Goal: Task Accomplishment & Management: Manage account settings

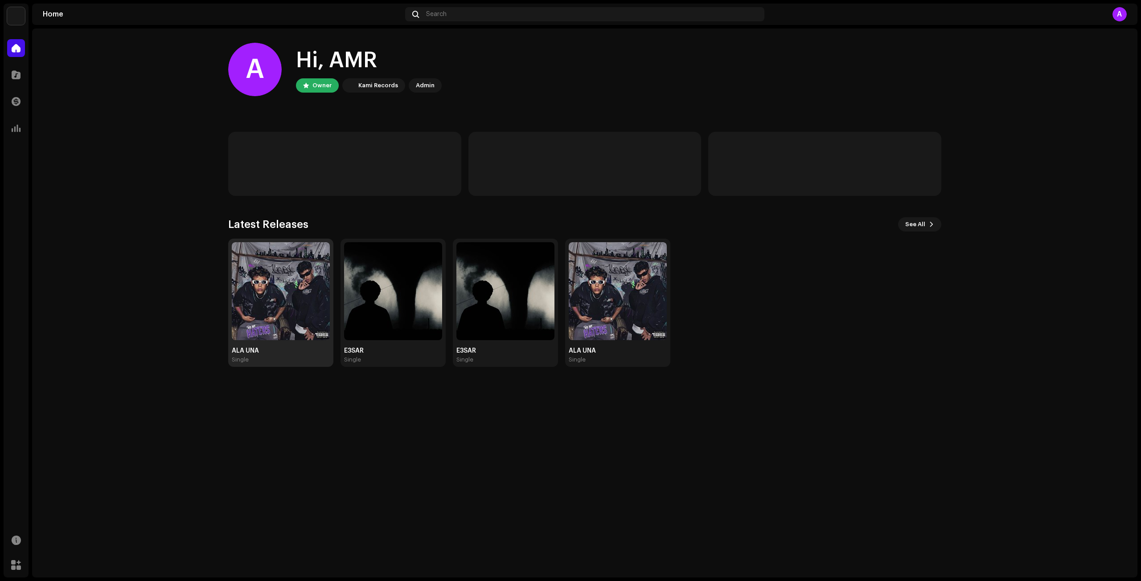
click at [305, 299] on img at bounding box center [281, 291] width 98 height 98
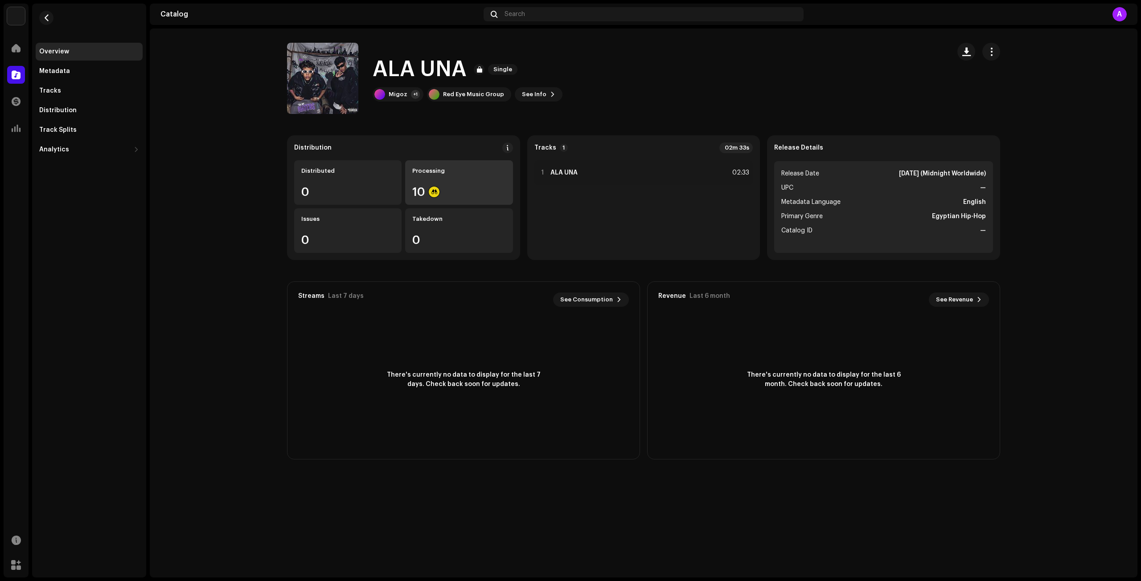
click at [495, 175] on div "Processing 10" at bounding box center [458, 182] width 107 height 45
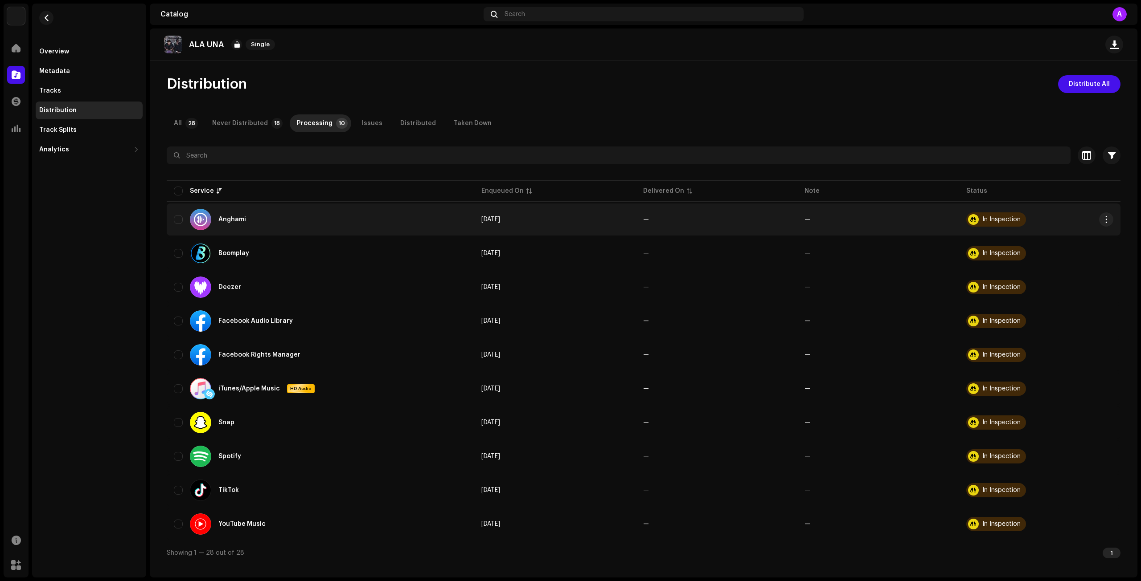
click at [991, 219] on div "In Inspection" at bounding box center [1001, 220] width 38 height 6
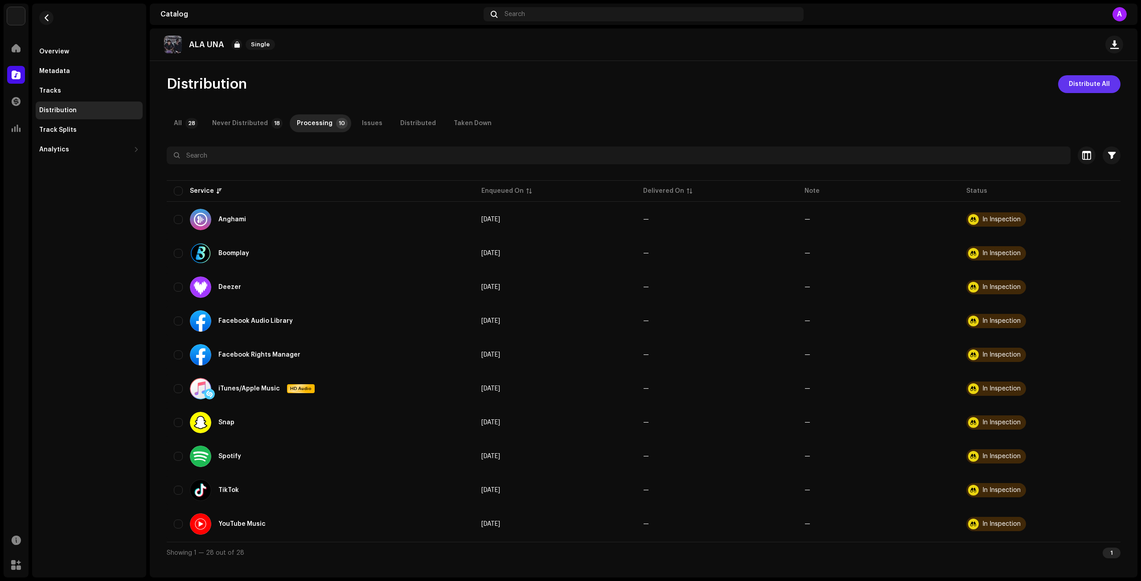
click at [1097, 82] on span "Distribute All" at bounding box center [1088, 84] width 41 height 18
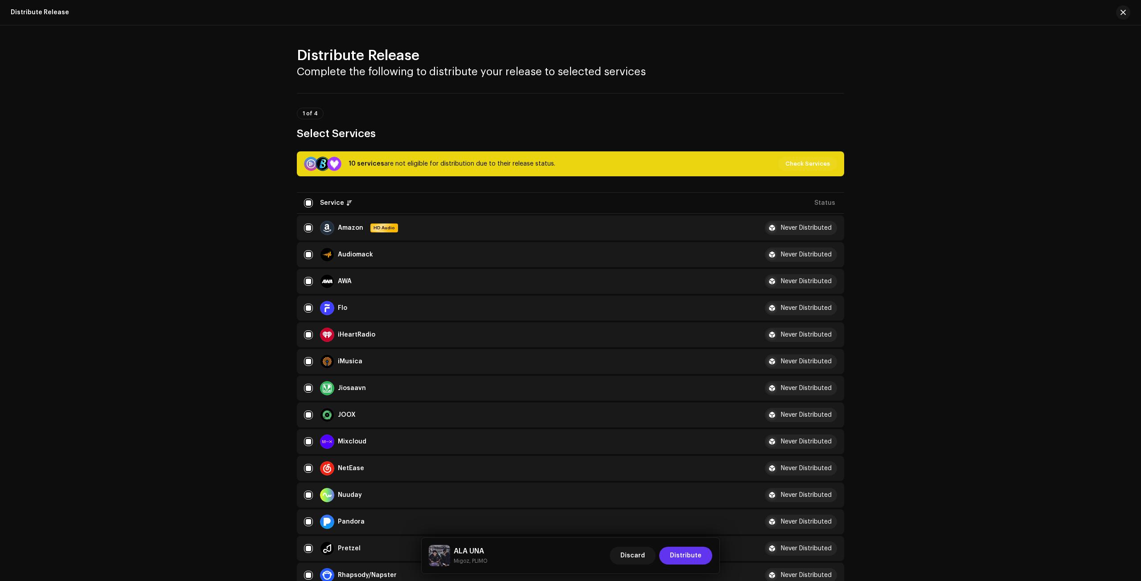
click at [669, 555] on button "Distribute" at bounding box center [685, 556] width 53 height 18
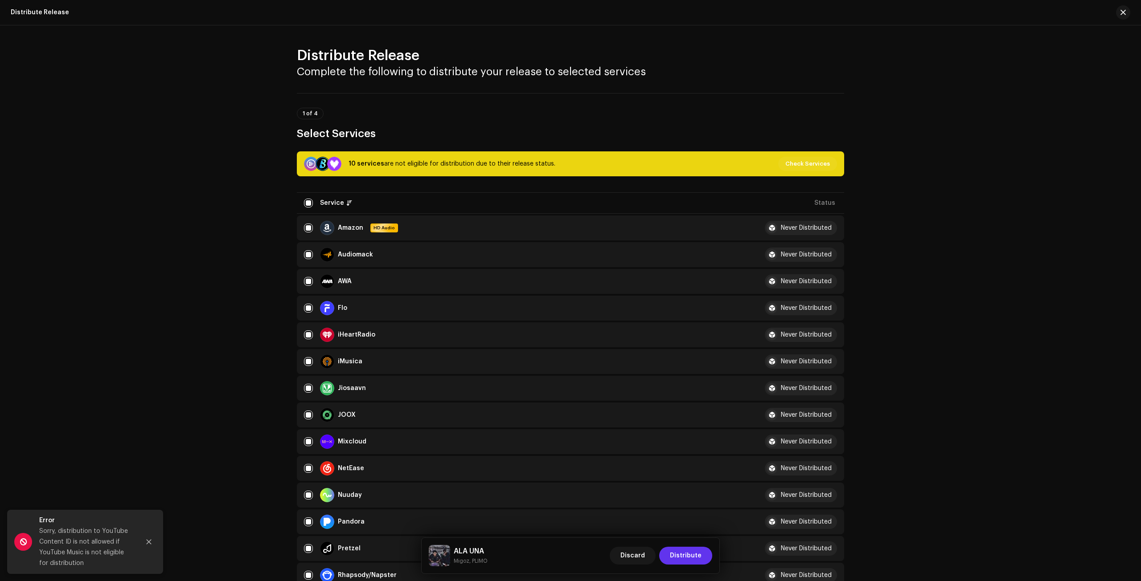
click at [669, 555] on button "Distribute" at bounding box center [685, 556] width 53 height 18
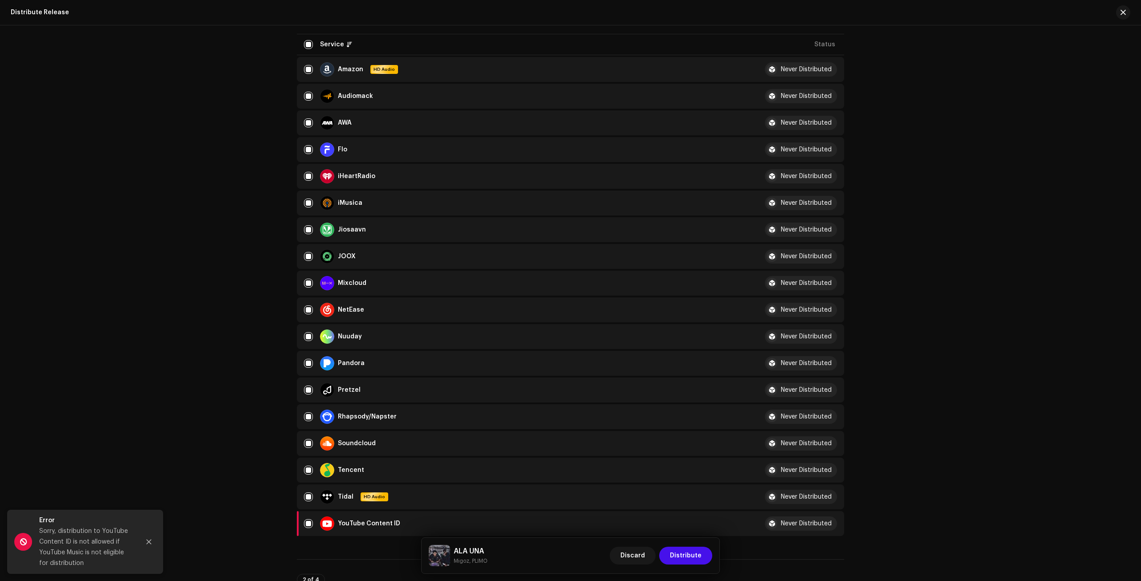
scroll to position [178, 0]
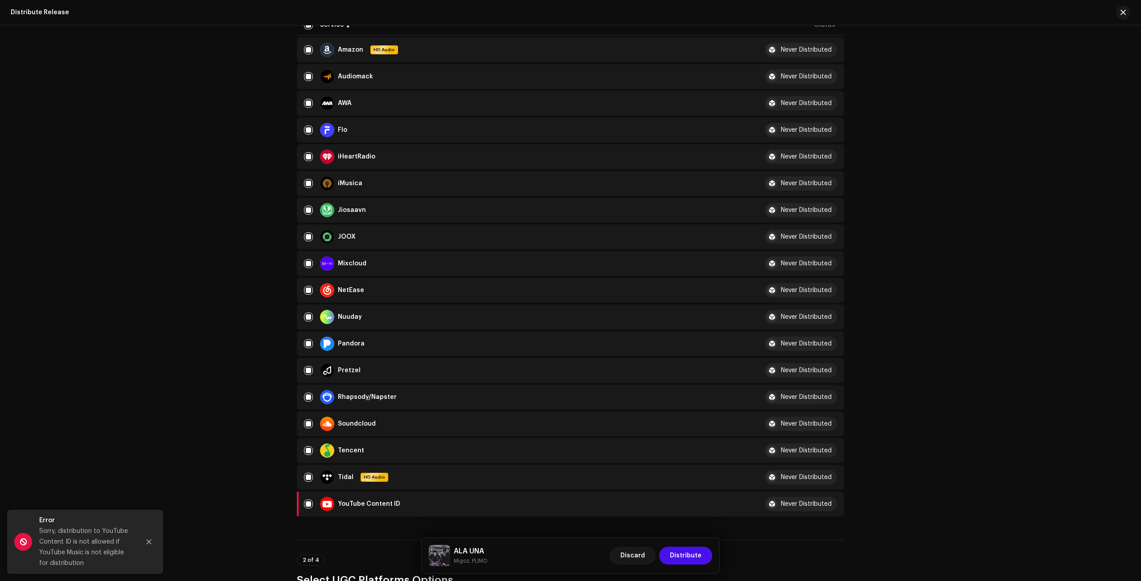
click at [304, 503] on input "checkbox" at bounding box center [308, 504] width 9 height 9
checkbox input "false"
click at [686, 561] on span "Distribute" at bounding box center [686, 556] width 32 height 18
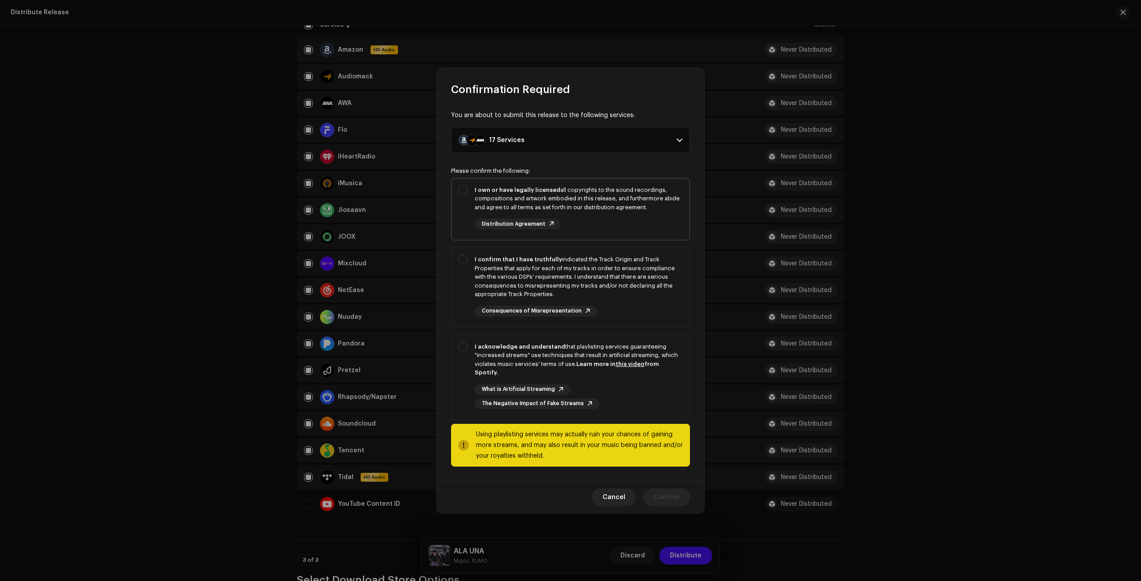
click at [519, 210] on div "I own or have legally licensed all copyrights to the sound recordings, composit…" at bounding box center [578, 199] width 208 height 26
checkbox input "true"
click at [504, 289] on div "I confirm that I have truthfully indicated the Track Origin and Track Propertie…" at bounding box center [578, 277] width 208 height 44
checkbox input "true"
click at [496, 366] on div "I acknowledge and understand that playlisting services guaranteeing "increased …" at bounding box center [578, 360] width 208 height 35
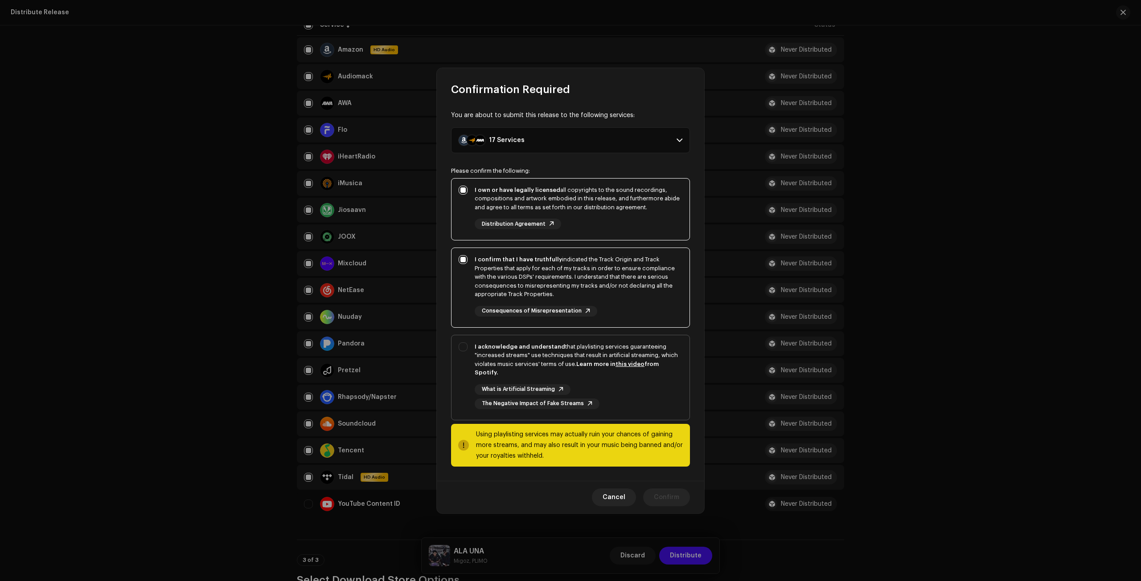
checkbox input "true"
click at [669, 497] on span "Confirm" at bounding box center [666, 498] width 25 height 18
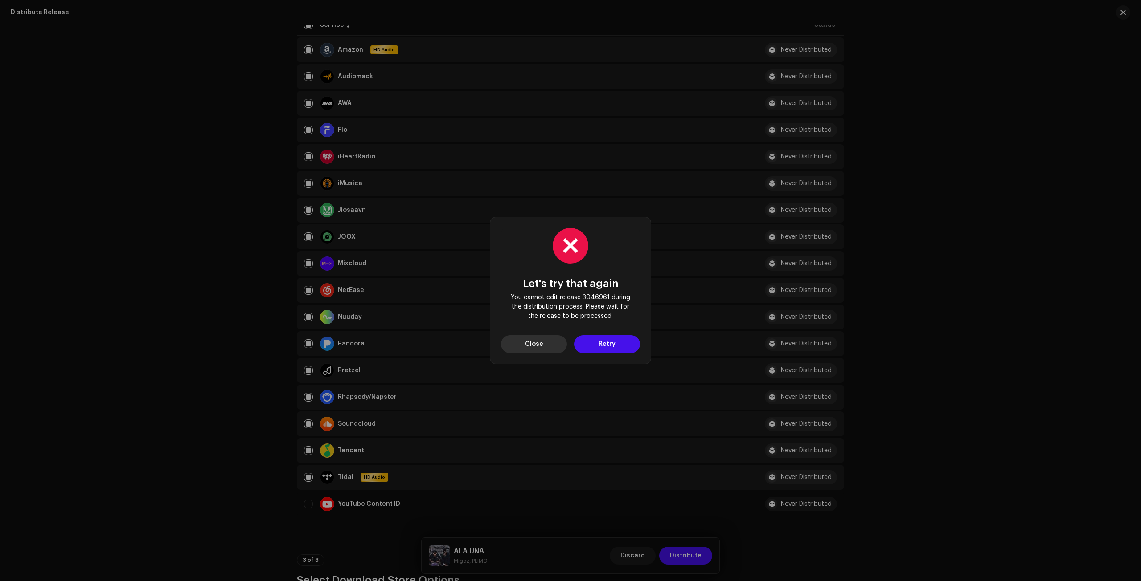
click at [539, 337] on span "Close" at bounding box center [534, 344] width 18 height 18
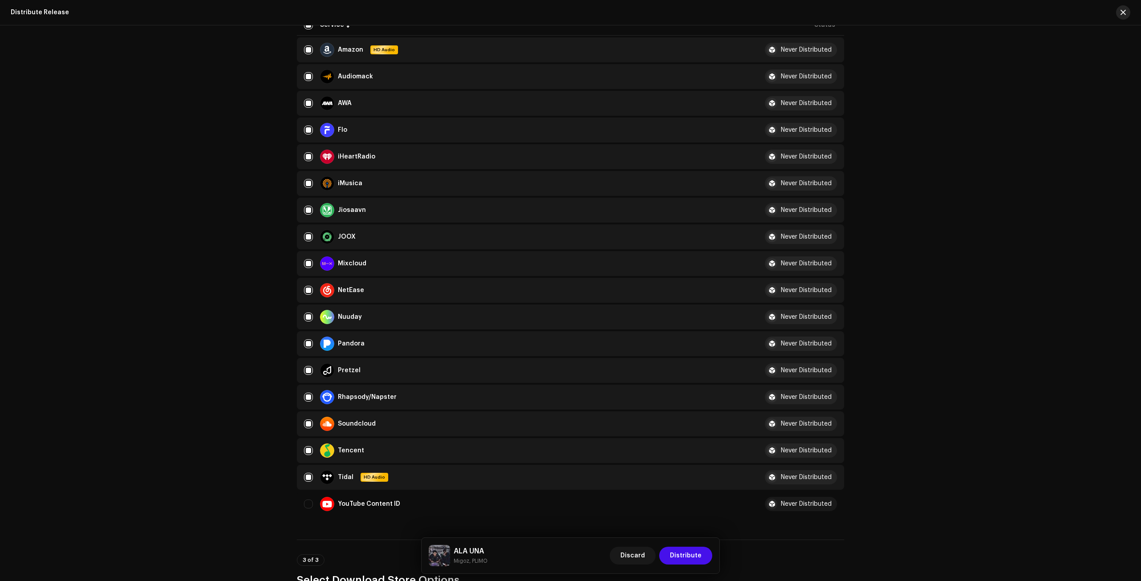
click at [1123, 11] on span "button" at bounding box center [1122, 12] width 5 height 7
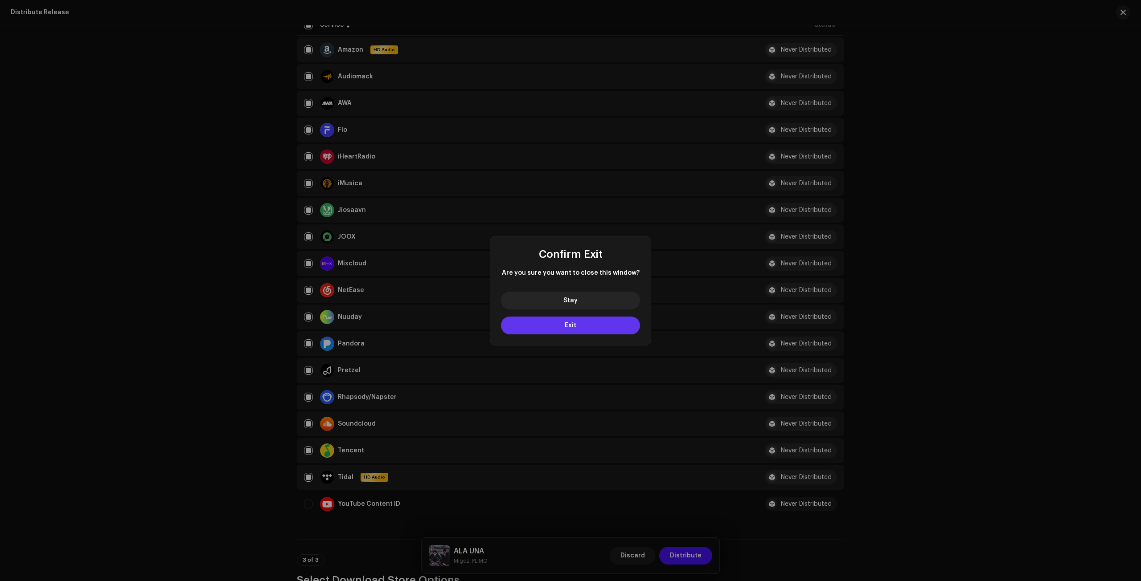
click at [552, 320] on button "Exit" at bounding box center [570, 326] width 139 height 18
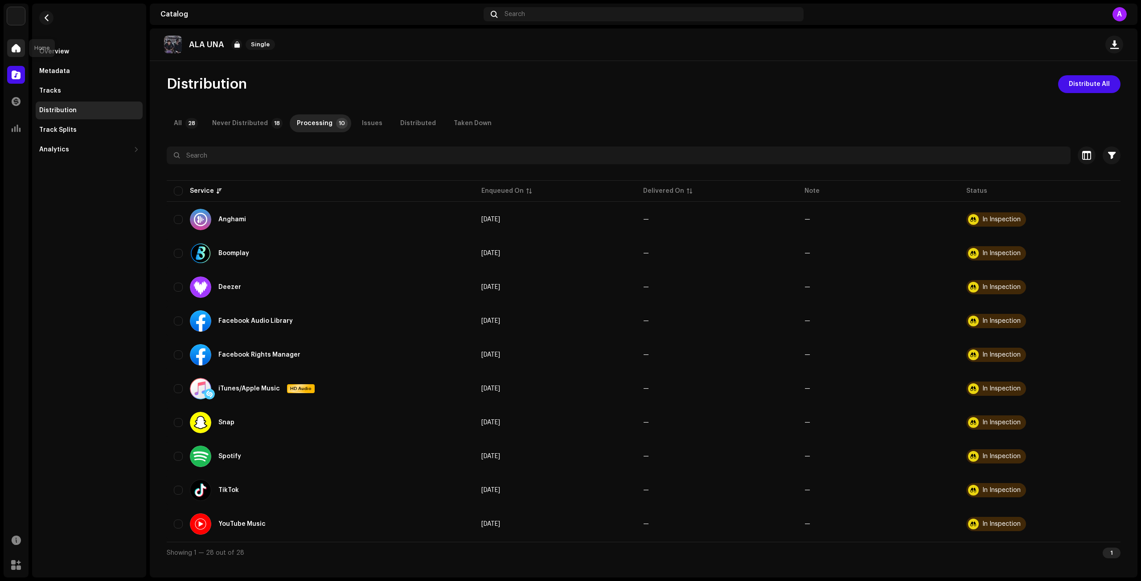
click at [12, 48] on span at bounding box center [16, 48] width 9 height 7
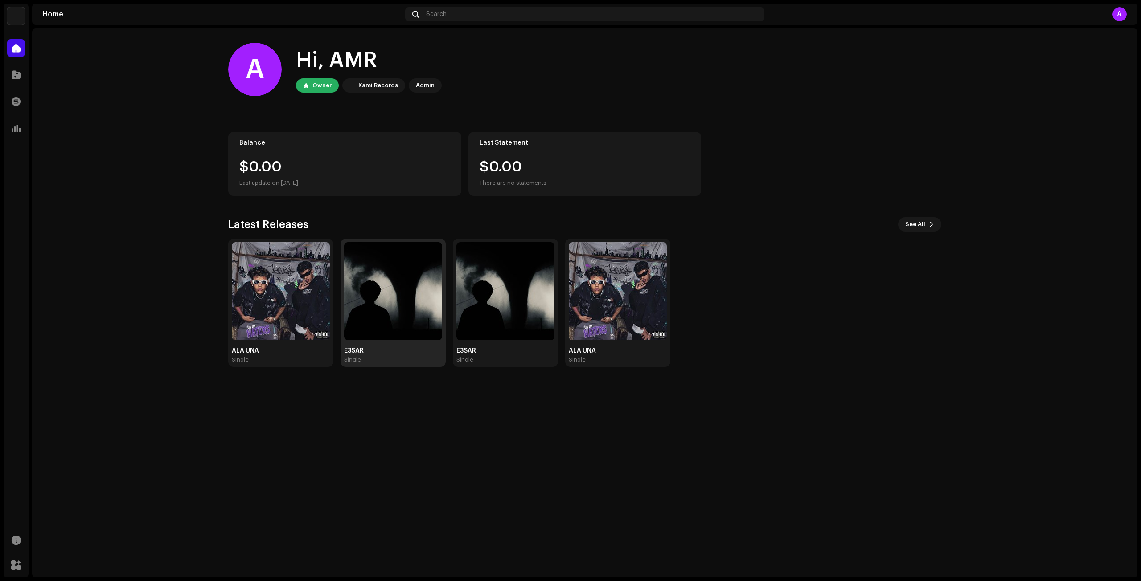
click at [352, 312] on img at bounding box center [393, 291] width 98 height 98
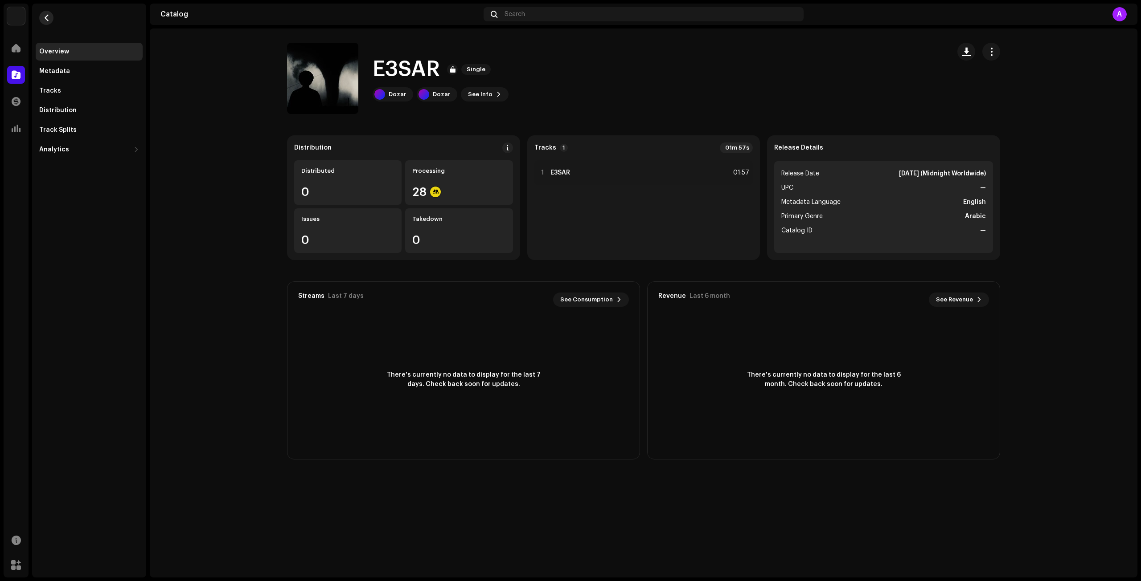
click at [46, 12] on button "button" at bounding box center [46, 18] width 14 height 14
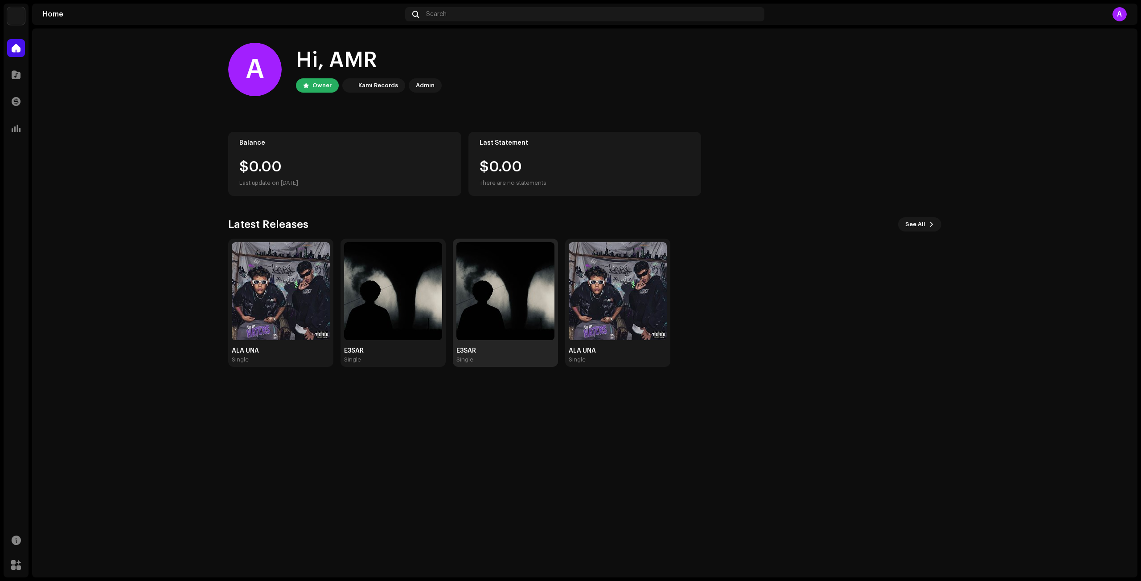
click at [507, 270] on img at bounding box center [505, 291] width 98 height 98
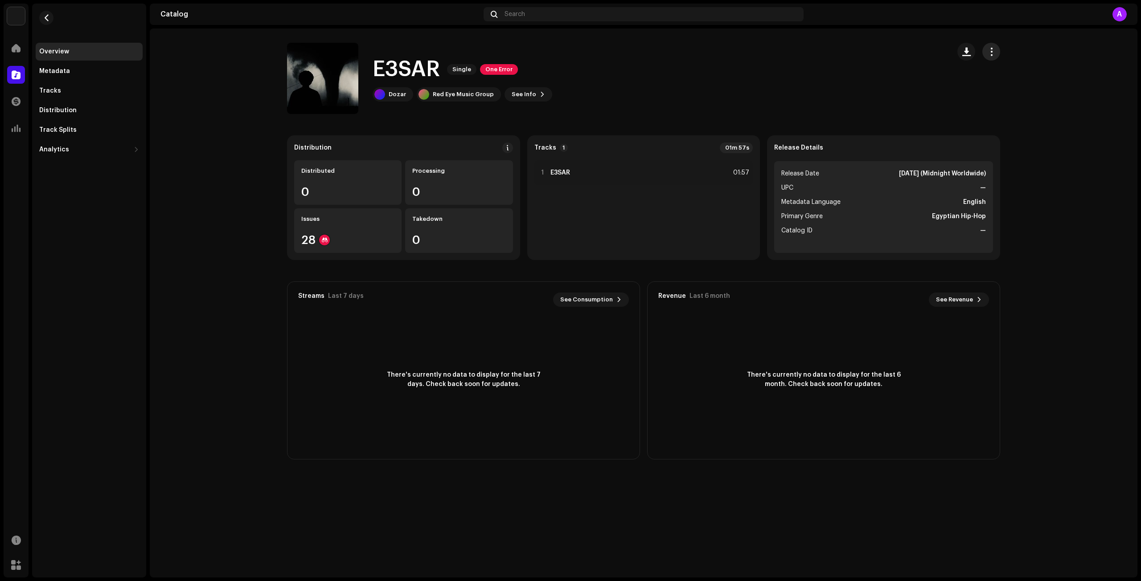
click at [996, 51] on button "button" at bounding box center [991, 52] width 18 height 18
click at [17, 64] on div "Catalog" at bounding box center [16, 74] width 25 height 25
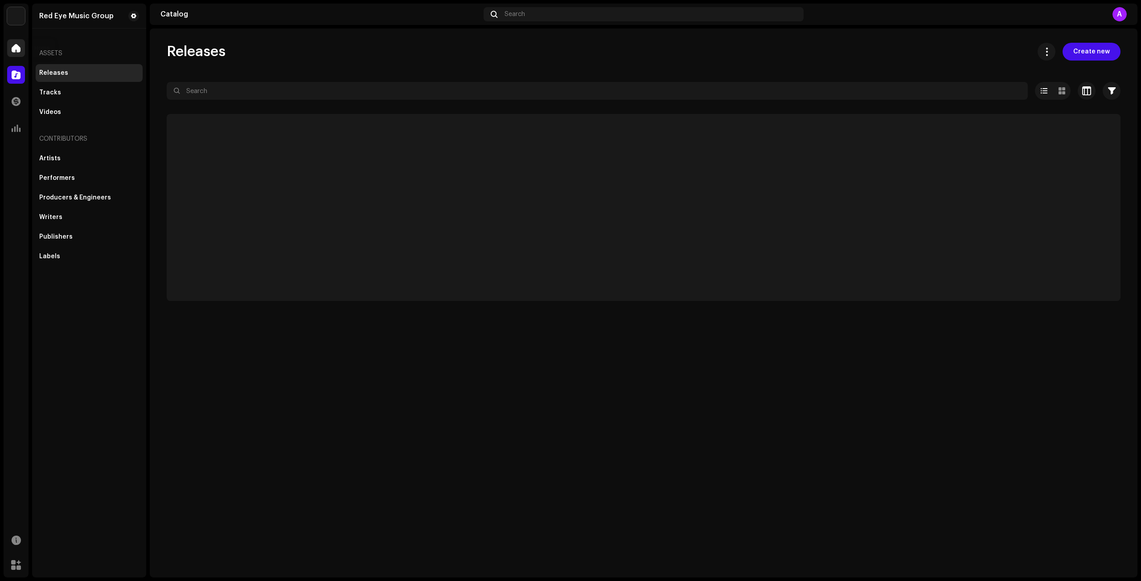
click at [18, 57] on div at bounding box center [16, 48] width 18 height 18
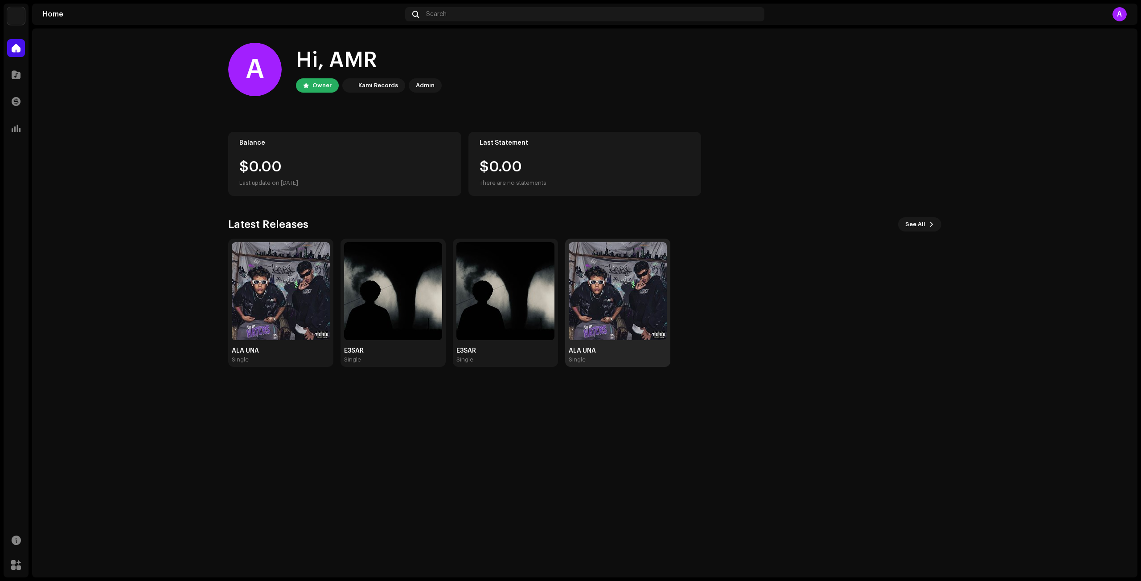
click at [616, 254] on img at bounding box center [617, 291] width 98 height 98
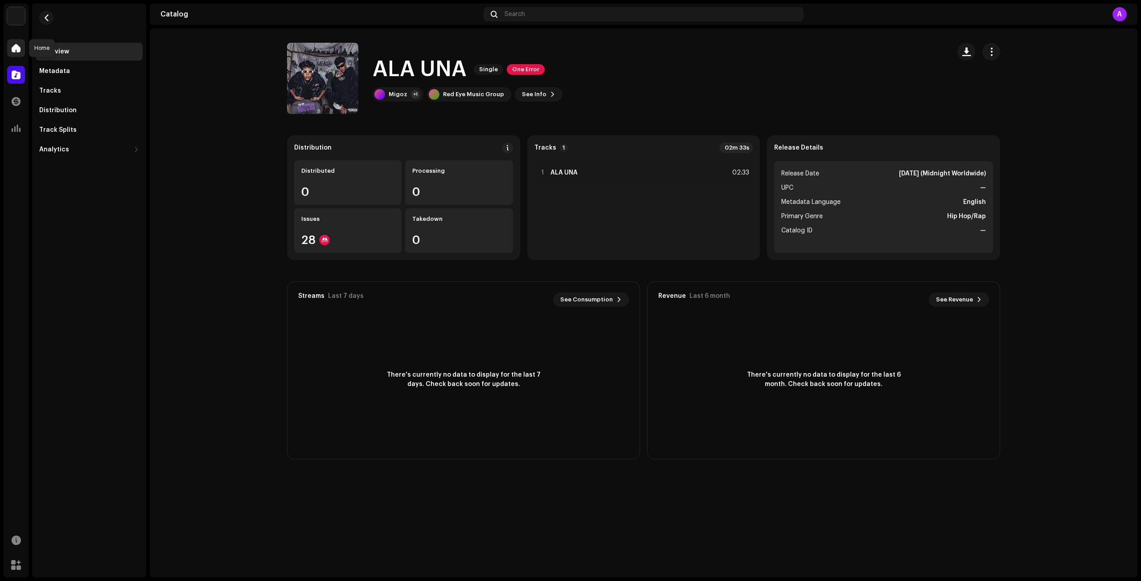
click at [12, 45] on span at bounding box center [16, 48] width 9 height 7
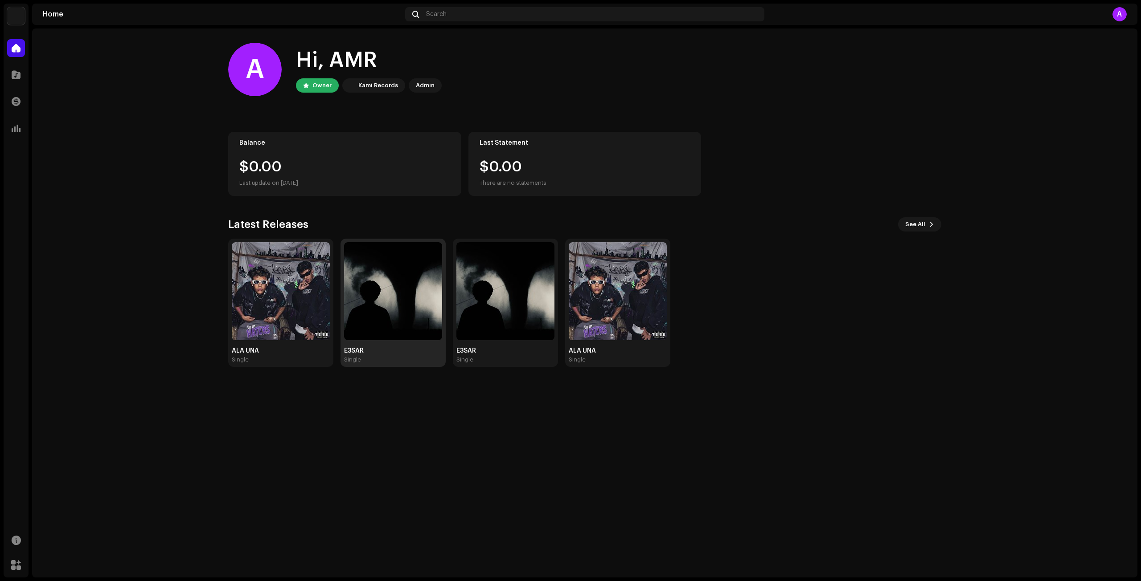
click at [421, 313] on img at bounding box center [393, 291] width 98 height 98
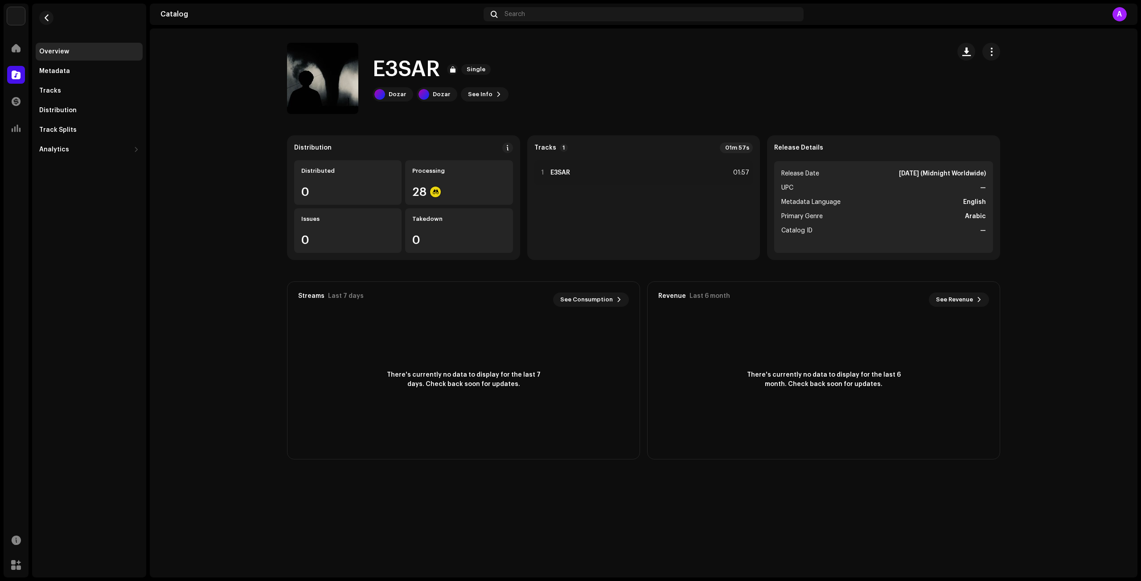
click at [59, 16] on div "Overview Metadata Tracks Distribution Track Splits Analytics Consumption Engage…" at bounding box center [89, 81] width 114 height 155
click at [49, 17] on span "button" at bounding box center [46, 17] width 7 height 7
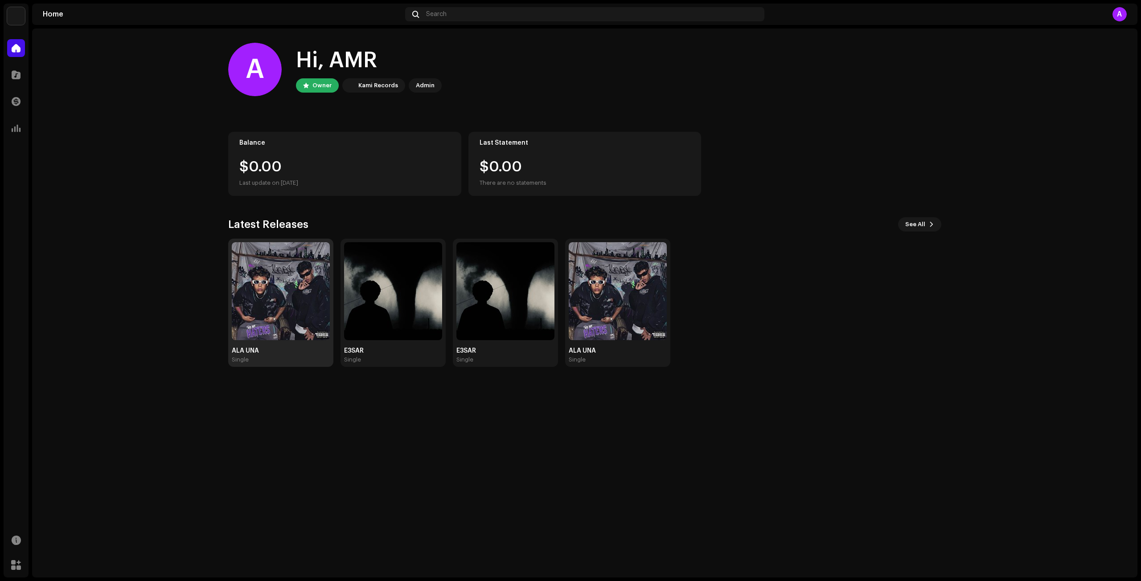
click at [297, 265] on img at bounding box center [281, 291] width 98 height 98
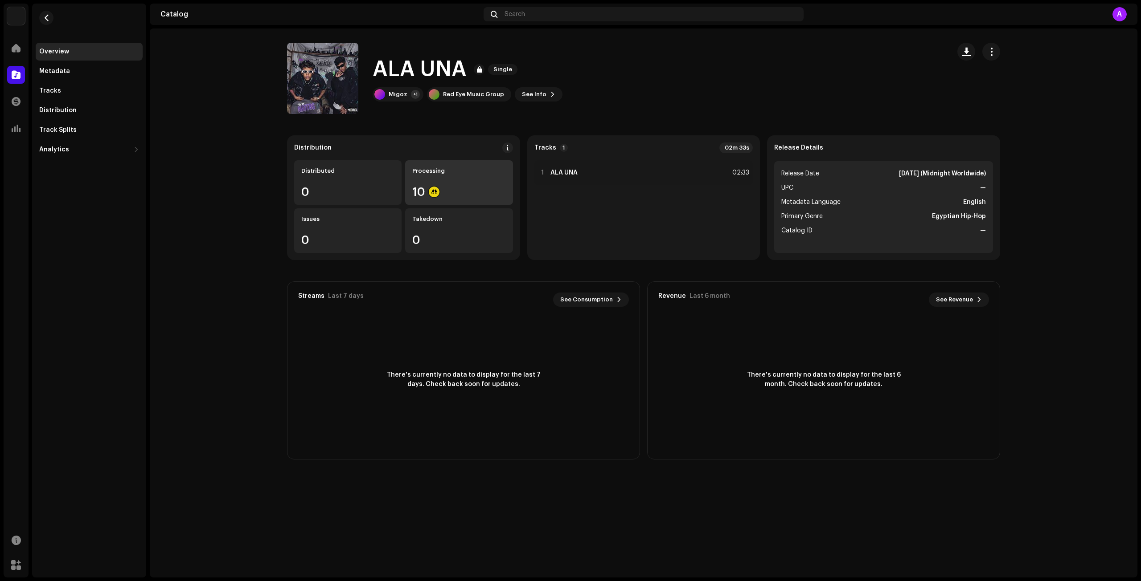
click at [438, 186] on div "Processing 10" at bounding box center [458, 182] width 107 height 45
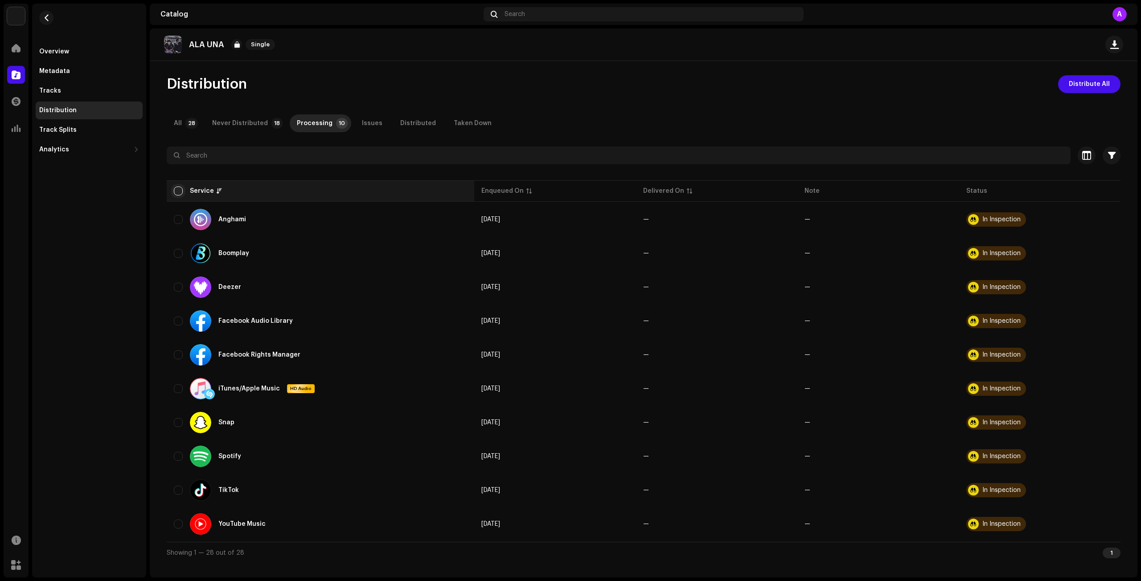
click at [178, 190] on input "checkbox" at bounding box center [178, 191] width 9 height 9
checkbox input "true"
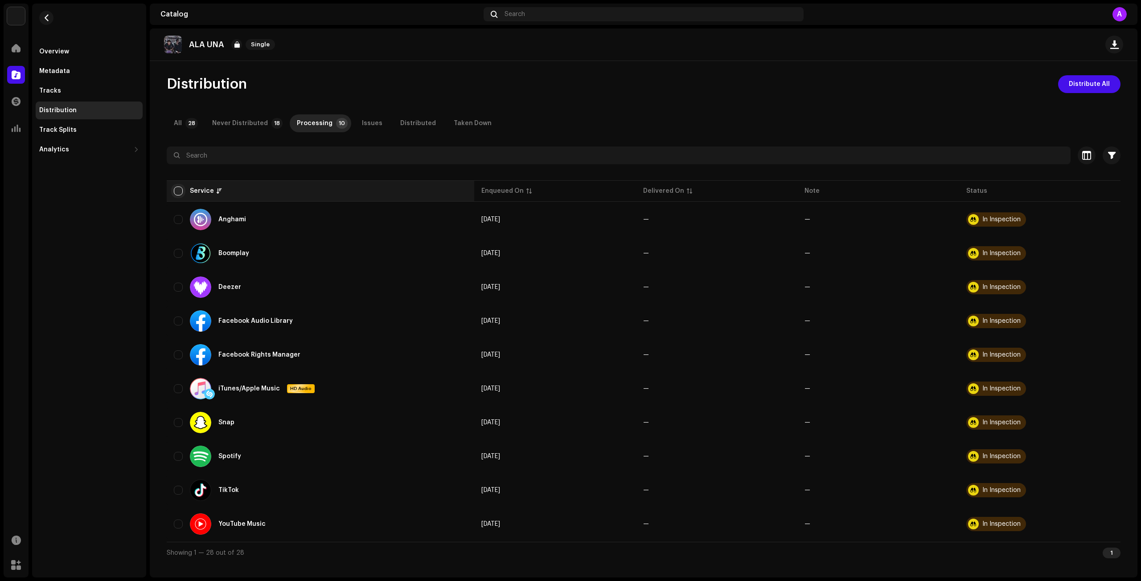
checkbox input "true"
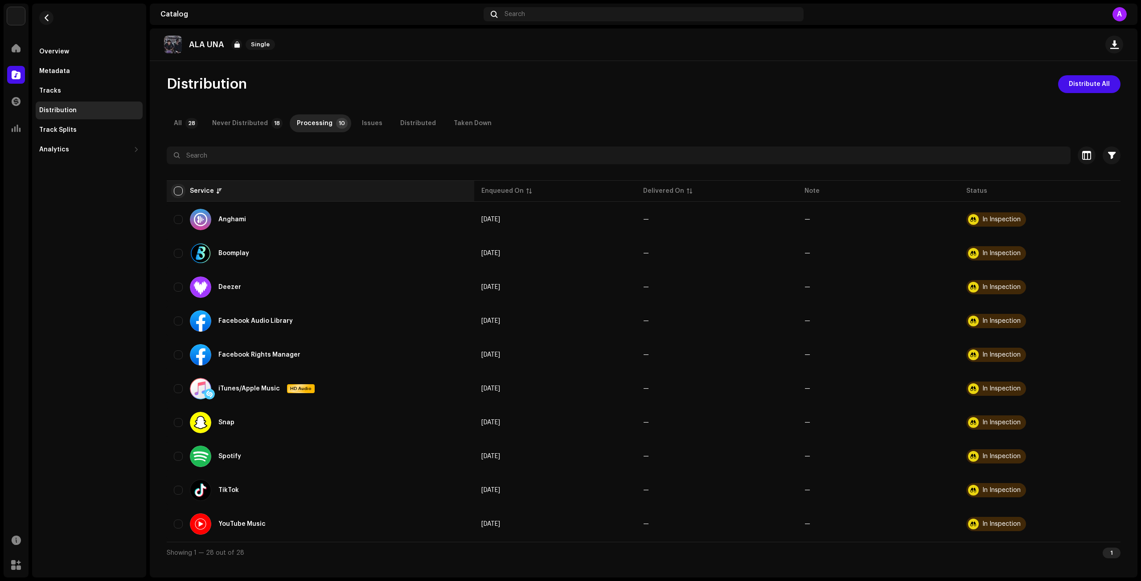
checkbox input "true"
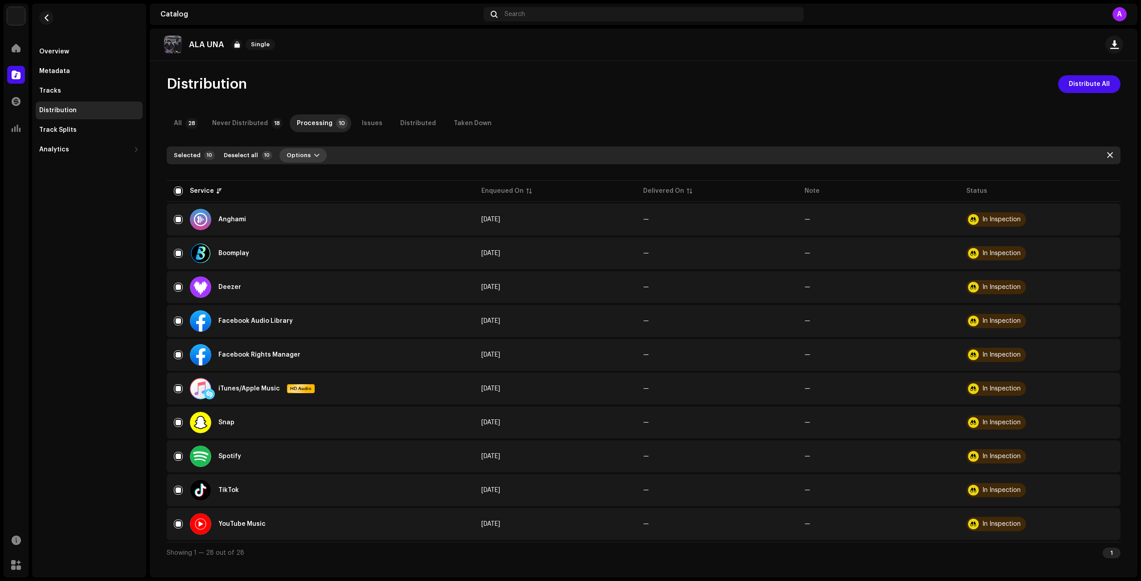
click at [286, 153] on span "Options" at bounding box center [298, 156] width 24 height 18
click at [294, 171] on div "Distribute" at bounding box center [324, 176] width 90 height 18
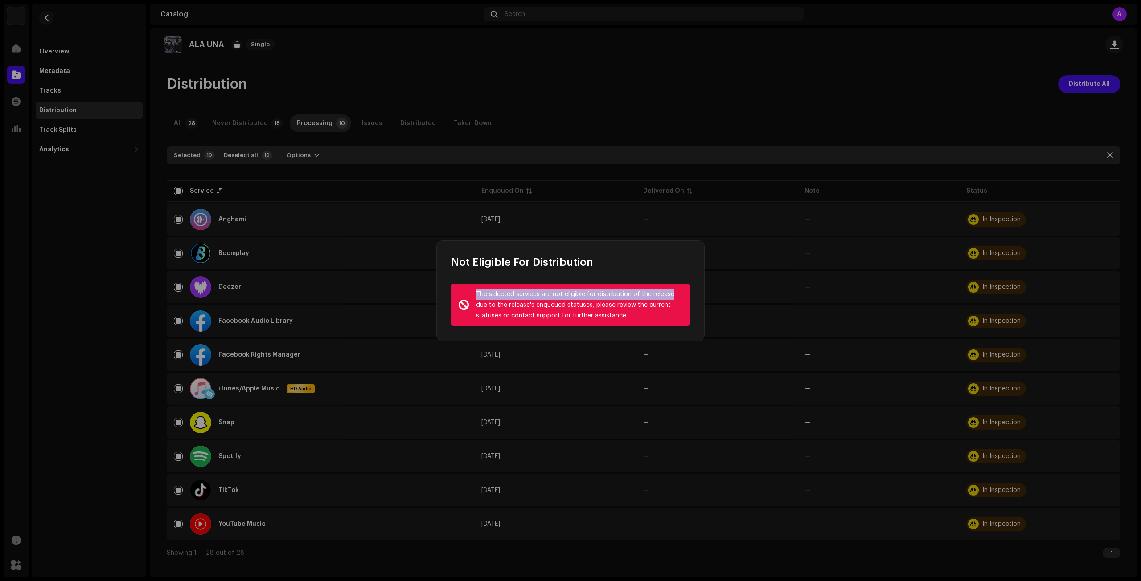
drag, startPoint x: 753, startPoint y: 286, endPoint x: 784, endPoint y: 286, distance: 30.7
click at [784, 286] on div "Not Eligible For Distribution The selected services are not eligible for distri…" at bounding box center [570, 290] width 1141 height 581
click at [642, 309] on div "The selected services are not eligible for distribution of the release due to t…" at bounding box center [579, 305] width 207 height 32
drag, startPoint x: 639, startPoint y: 317, endPoint x: 429, endPoint y: 304, distance: 211.1
click at [429, 304] on div "Not Eligible For Distribution The selected services are not eligible for distri…" at bounding box center [570, 290] width 1141 height 581
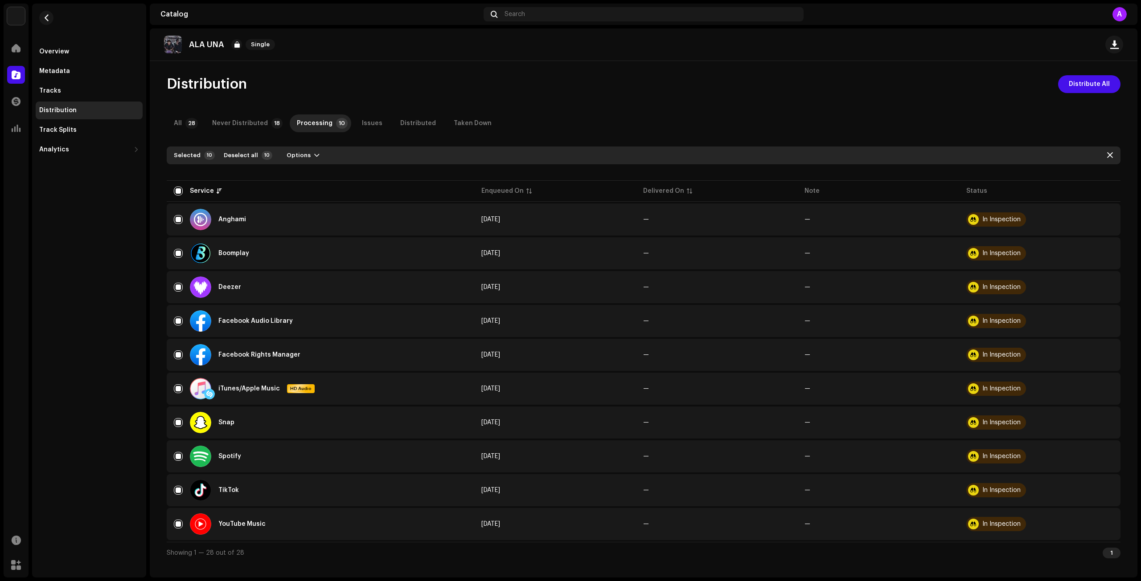
click at [442, 226] on div "Not Eligible For Distribution The selected services are not eligible for distri…" at bounding box center [570, 290] width 1141 height 581
click at [981, 221] on div "In Inspection" at bounding box center [996, 220] width 60 height 14
click at [972, 220] on div at bounding box center [973, 219] width 11 height 11
click at [20, 126] on span at bounding box center [16, 128] width 9 height 7
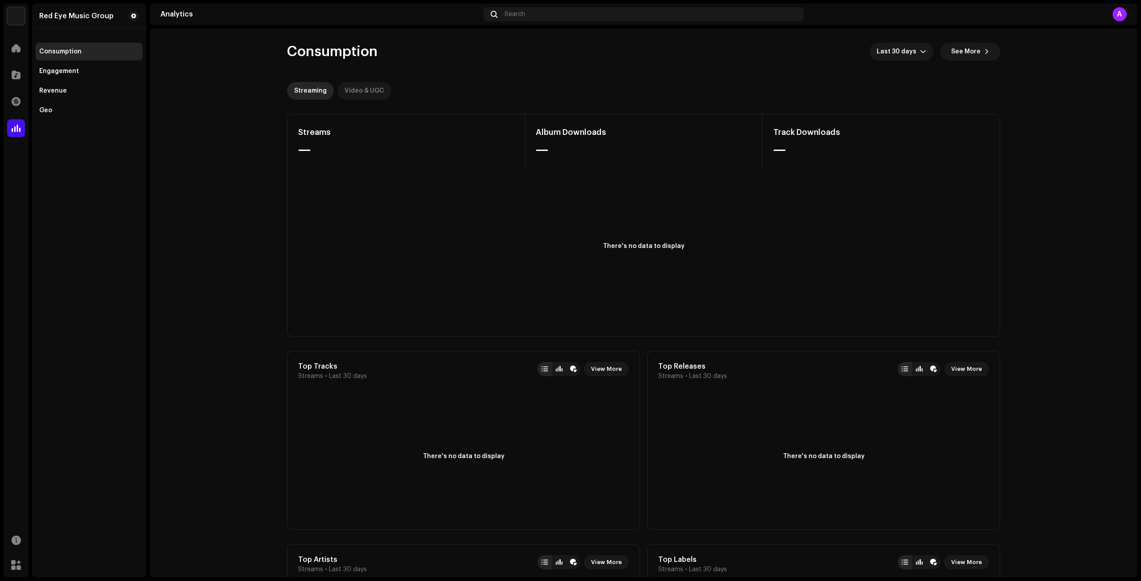
click at [358, 90] on div "Video & UGC" at bounding box center [364, 91] width 40 height 18
click at [1122, 19] on div "A" at bounding box center [1119, 14] width 14 height 14
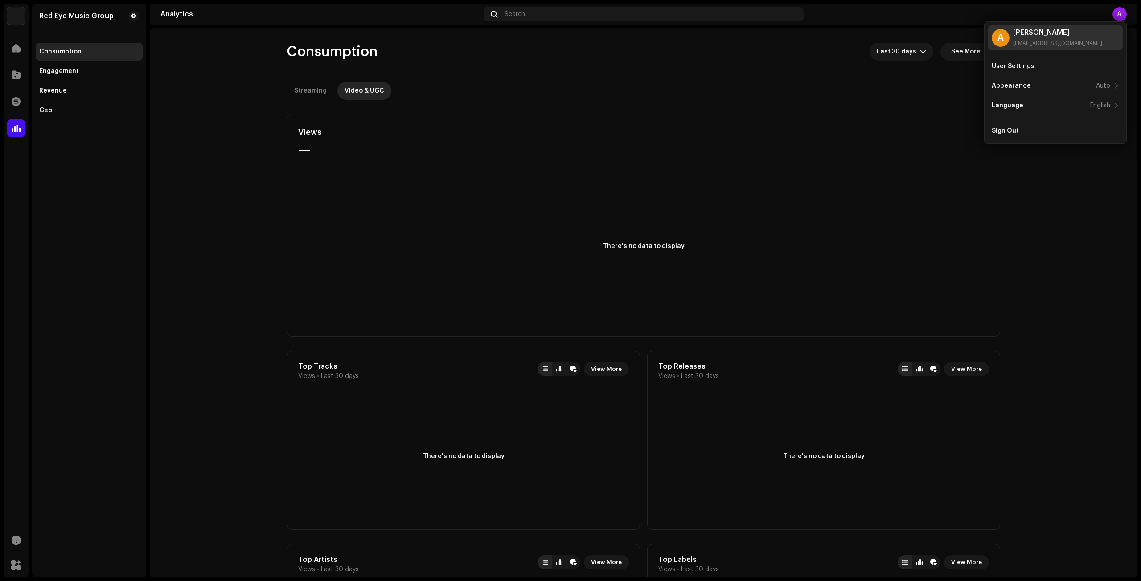
click at [1002, 32] on div "A" at bounding box center [1000, 38] width 18 height 18
